Goal: Task Accomplishment & Management: Use online tool/utility

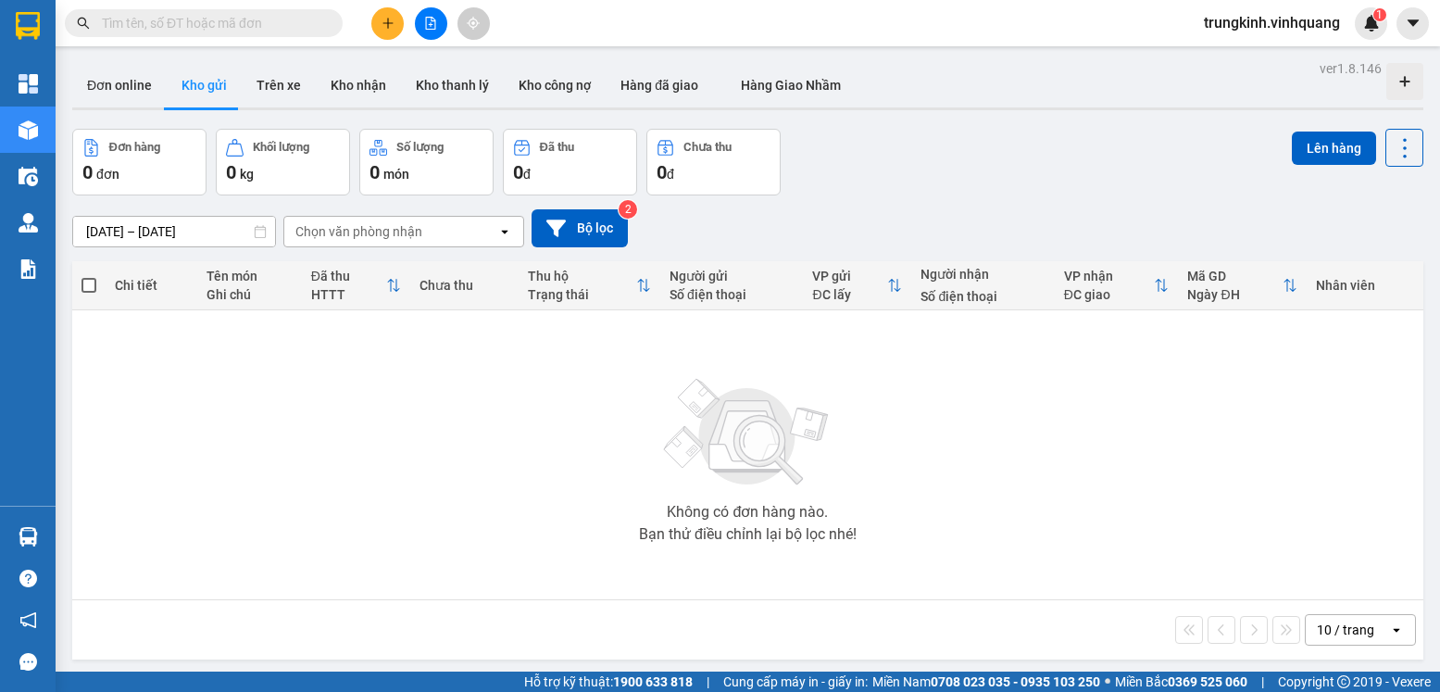
click at [378, 30] on button at bounding box center [387, 23] width 32 height 32
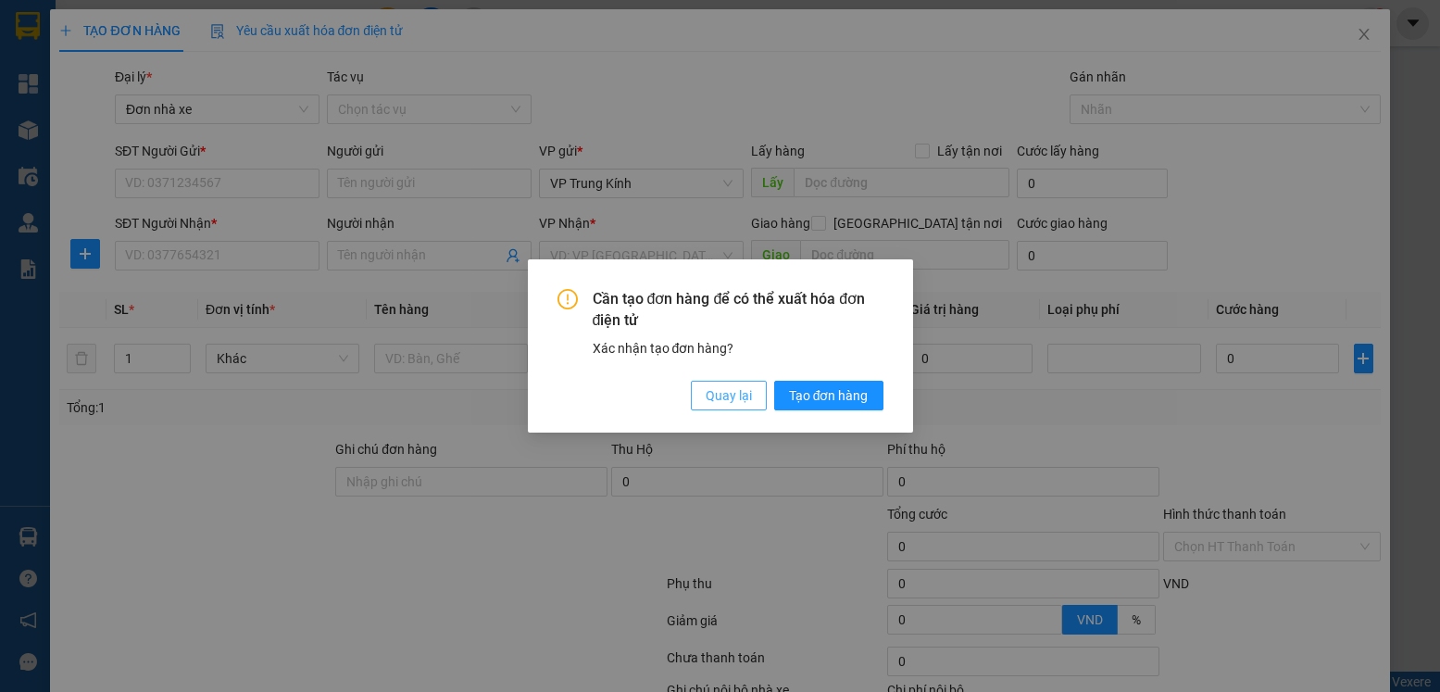
click at [749, 382] on button "Quay lại" at bounding box center [729, 395] width 76 height 30
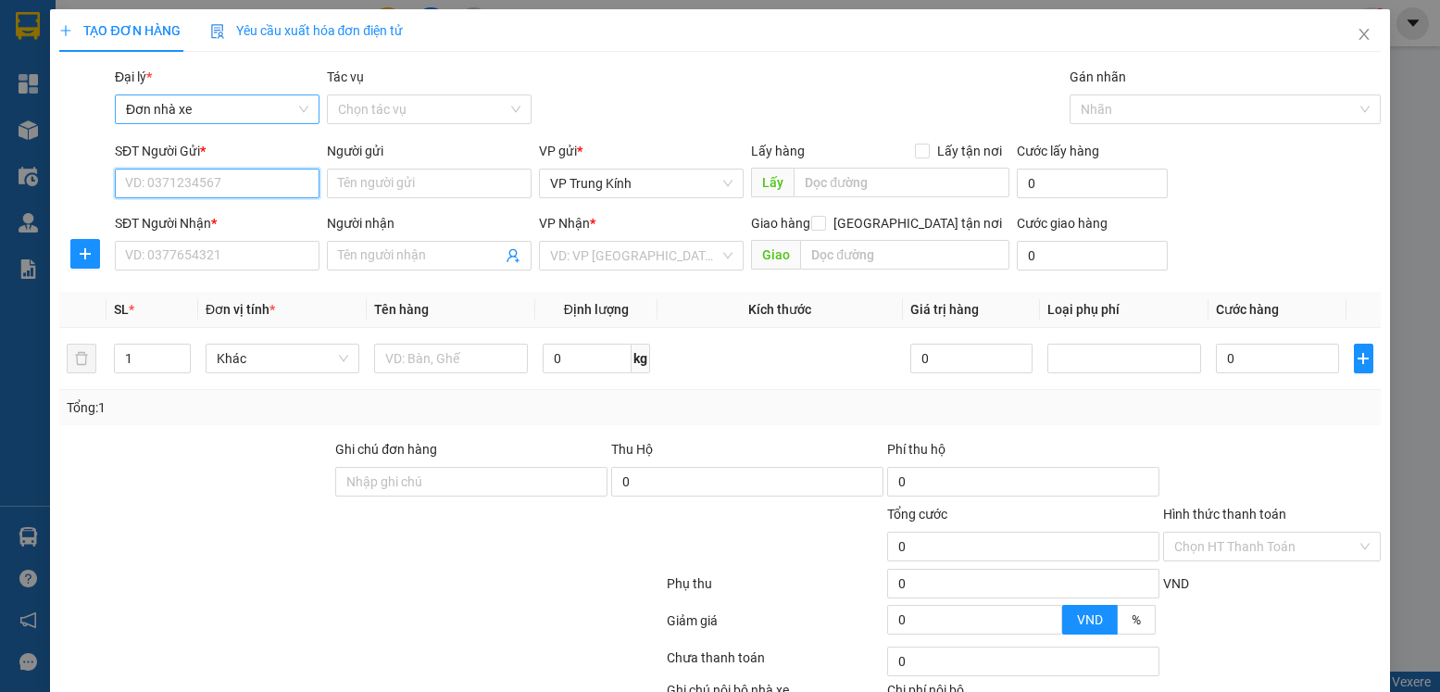
click at [150, 113] on span "Đơn nhà xe" at bounding box center [217, 109] width 182 height 28
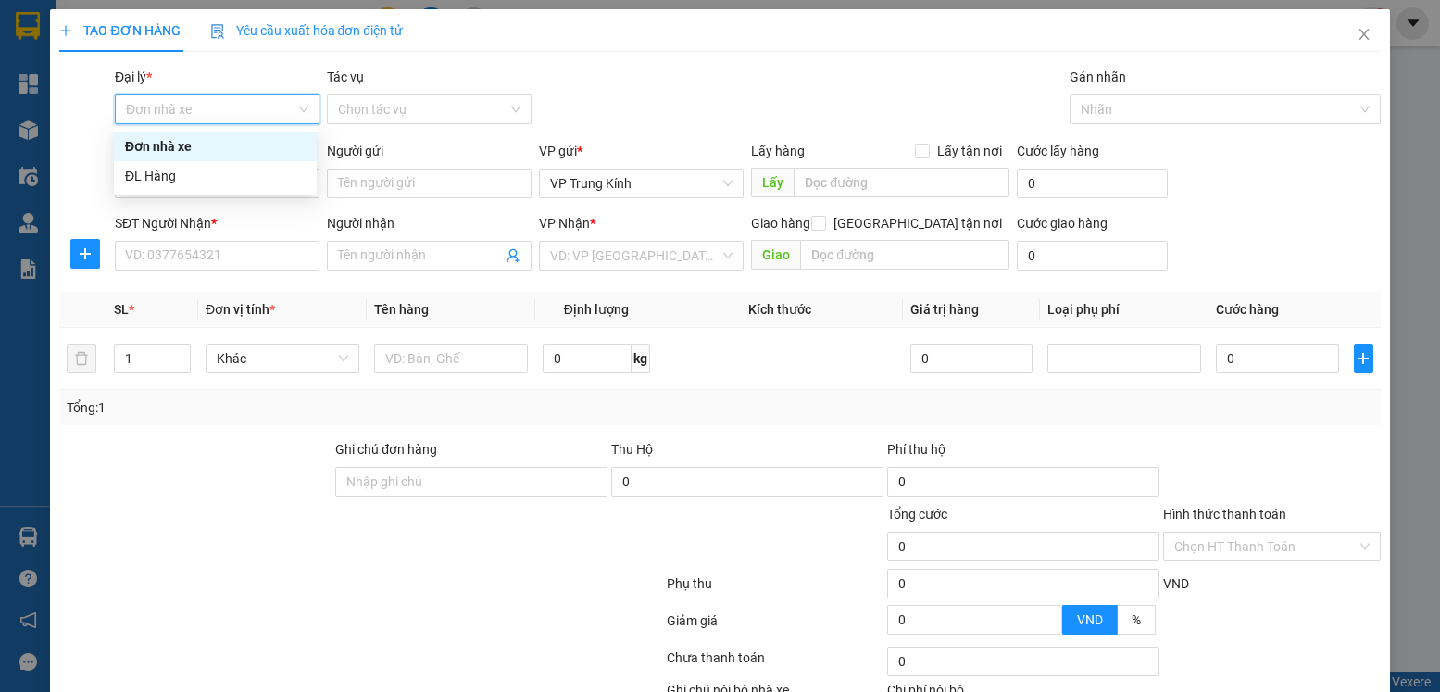
click at [1015, 87] on div "Gói vận chuyển * Tiêu chuẩn Đại lý * Đơn nhà xe Tác vụ Chọn tác vụ Gán nhãn N…" at bounding box center [747, 99] width 1273 height 65
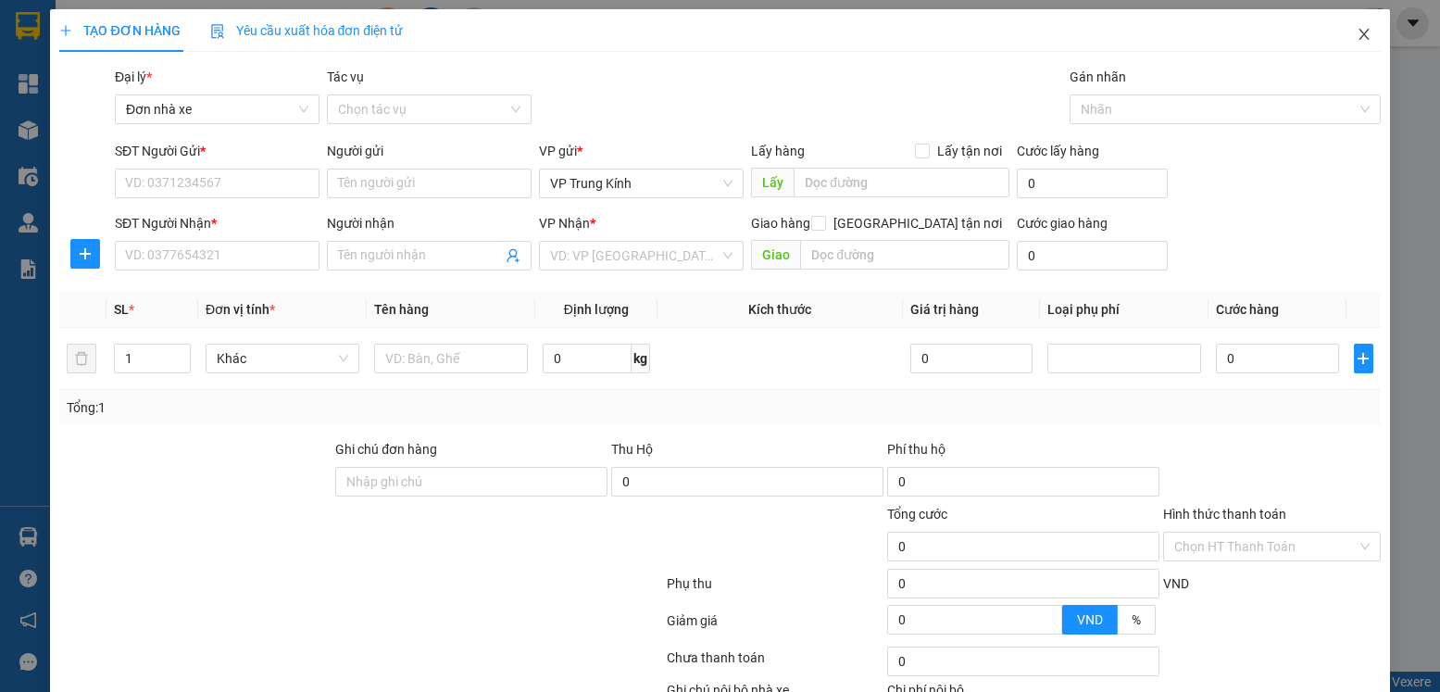
click at [1367, 30] on span "Close" at bounding box center [1364, 35] width 52 height 52
